Goal: Transaction & Acquisition: Purchase product/service

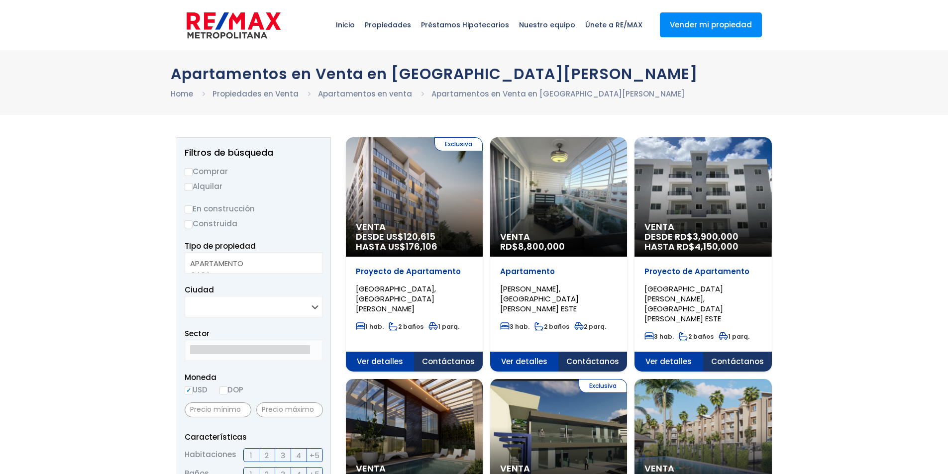
select select
click at [188, 173] on input "Comprar" at bounding box center [189, 172] width 8 height 8
radio input "true"
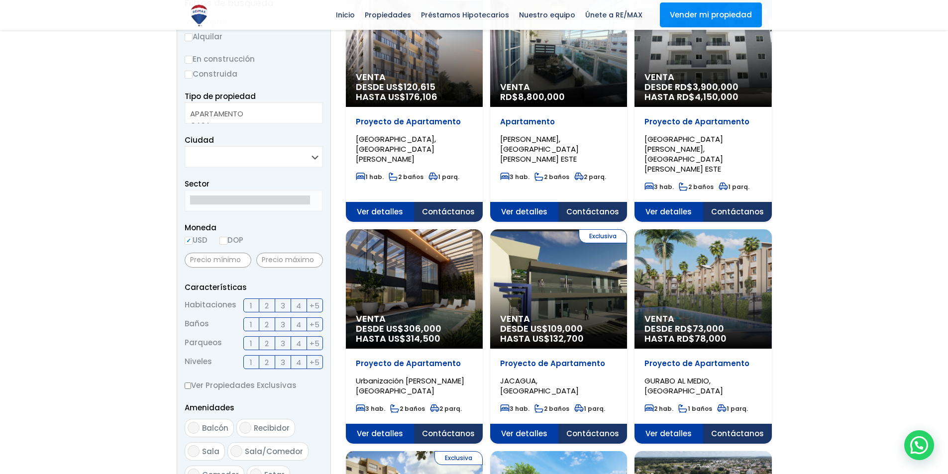
click at [319, 156] on select "SANTO DOMINGO DE GUZMÁN SANTO DOMINGO ESTE SANTO DOMINGO OESTE SANTO DOMINGO NO…" at bounding box center [254, 156] width 138 height 21
drag, startPoint x: 314, startPoint y: 158, endPoint x: 293, endPoint y: 170, distance: 24.1
drag, startPoint x: 293, startPoint y: 170, endPoint x: 311, endPoint y: 157, distance: 22.5
drag, startPoint x: 314, startPoint y: 156, endPoint x: 258, endPoint y: 155, distance: 55.3
click at [258, 155] on select "SANTO DOMINGO DE GUZMÁN SANTO DOMINGO ESTE SANTO DOMINGO OESTE SANTO DOMINGO NO…" at bounding box center [254, 156] width 138 height 21
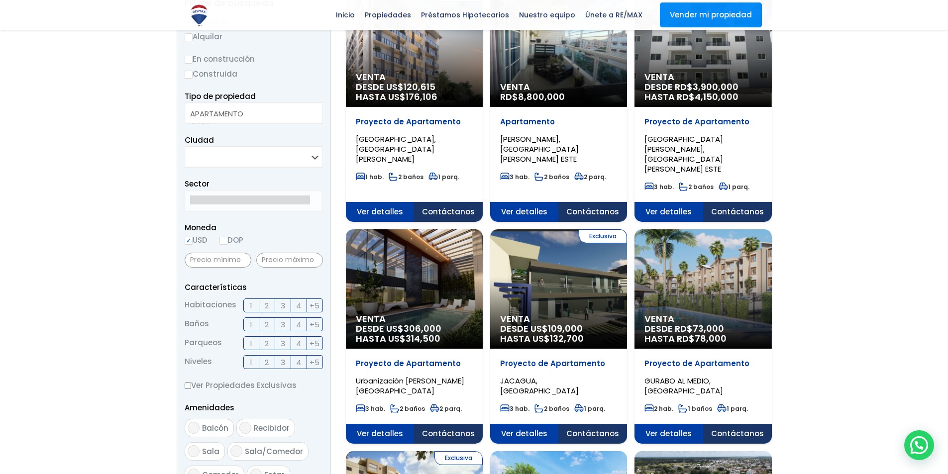
click at [258, 155] on select "SANTO DOMINGO DE GUZMÁN SANTO DOMINGO ESTE SANTO DOMINGO OESTE SANTO DOMINGO NO…" at bounding box center [254, 156] width 138 height 21
click at [317, 157] on select "SANTO DOMINGO DE GUZMÁN SANTO DOMINGO ESTE SANTO DOMINGO OESTE SANTO DOMINGO NO…" at bounding box center [254, 156] width 138 height 21
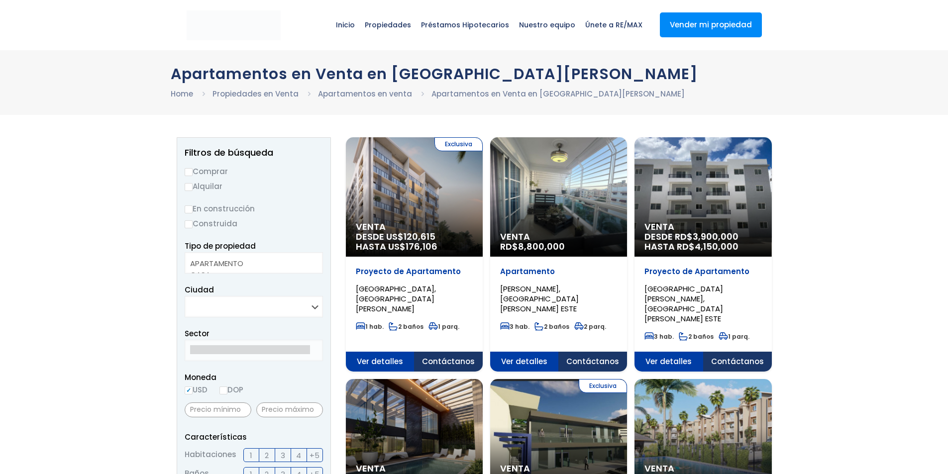
select select
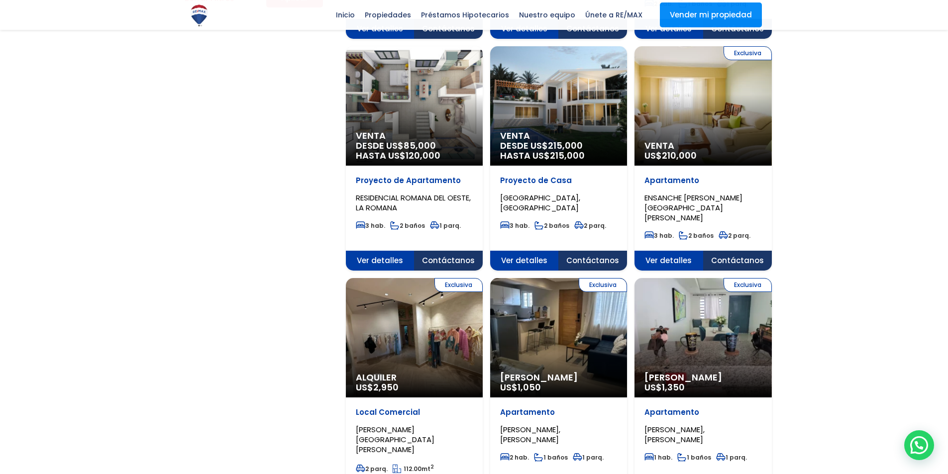
scroll to position [995, 0]
